Goal: Task Accomplishment & Management: Complete application form

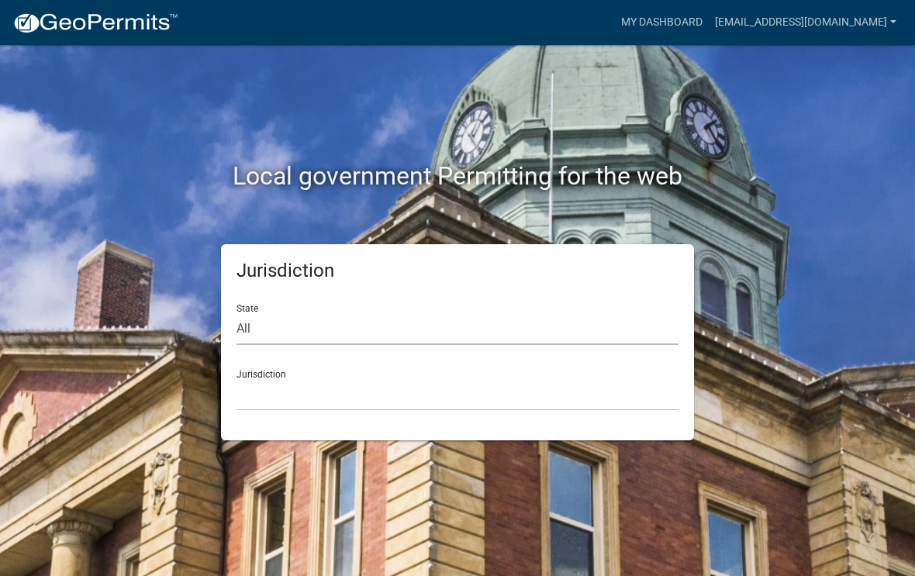
click at [287, 320] on select "All [US_STATE] [US_STATE] [US_STATE] [US_STATE] [US_STATE] [US_STATE] [US_STATE…" at bounding box center [457, 329] width 442 height 32
select select "[US_STATE]"
click at [336, 387] on select "[GEOGRAPHIC_DATA], [US_STATE][PERSON_NAME][GEOGRAPHIC_DATA], [US_STATE][PERSON_…" at bounding box center [457, 395] width 442 height 32
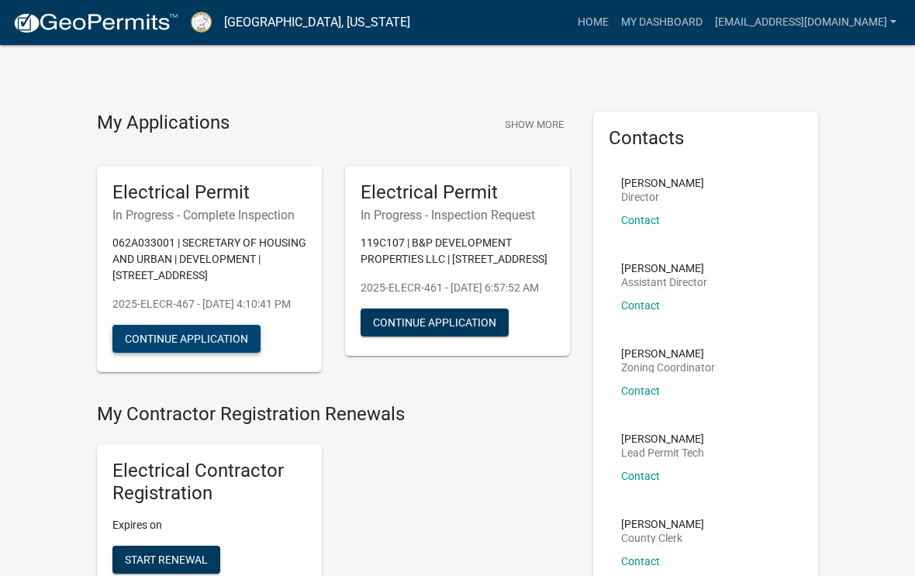
click at [185, 353] on button "Continue Application" at bounding box center [186, 339] width 148 height 28
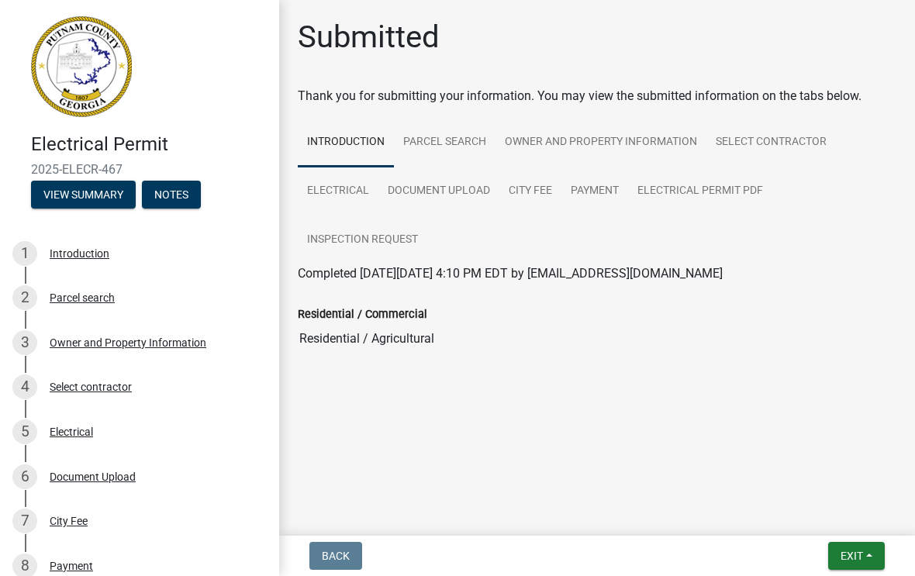
click at [77, 302] on div "Parcel search" at bounding box center [82, 297] width 65 height 11
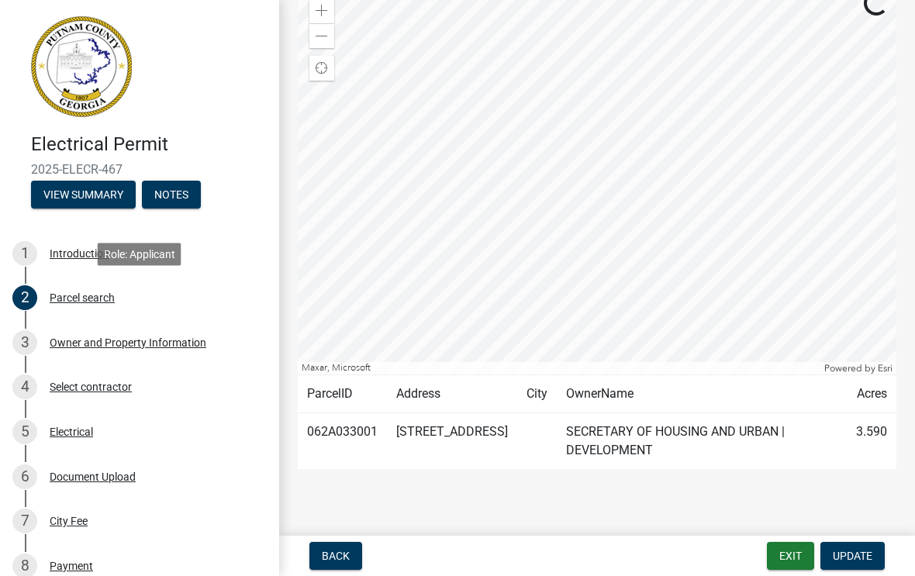
scroll to position [100, 0]
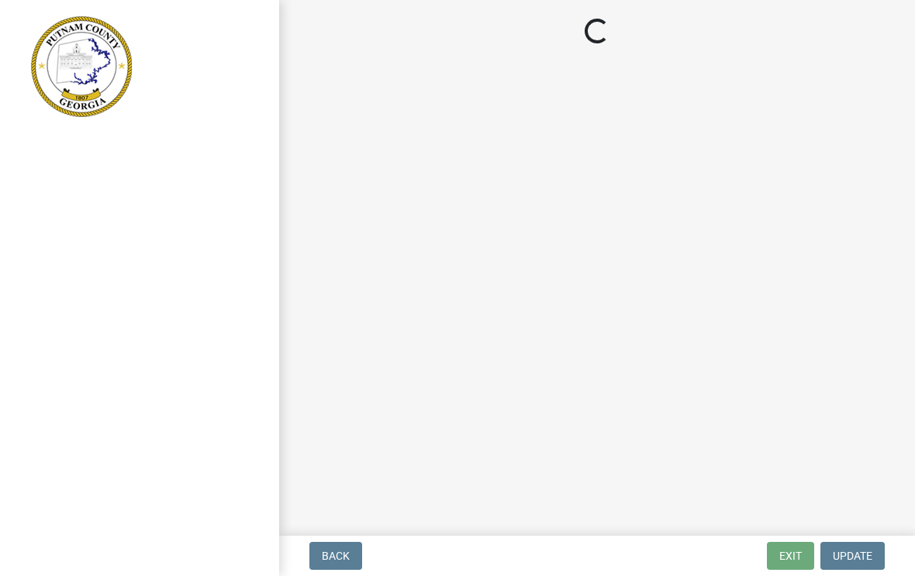
scroll to position [1, 0]
